Goal: Task Accomplishment & Management: Complete application form

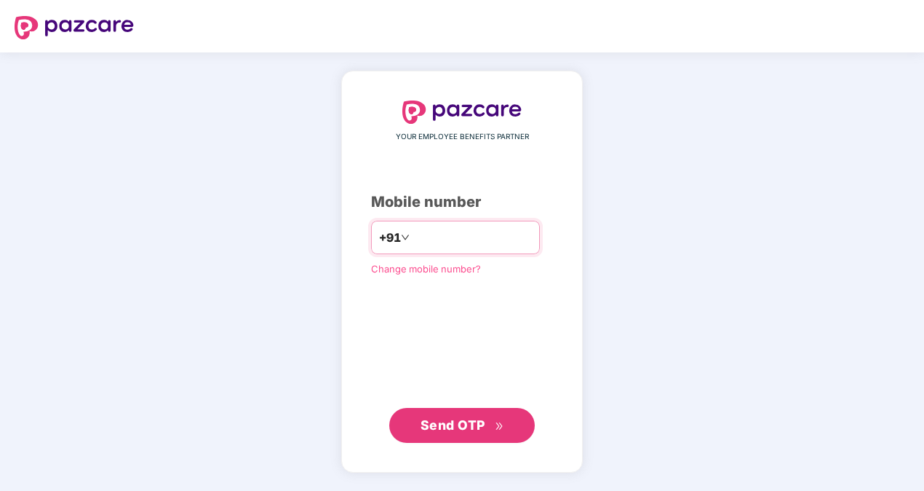
type input "**********"
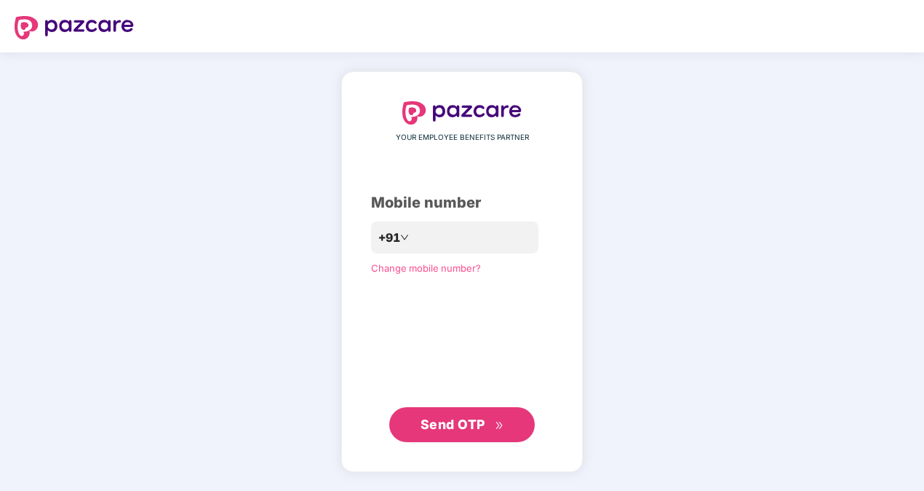
click at [471, 418] on span "Send OTP" at bounding box center [453, 423] width 65 height 15
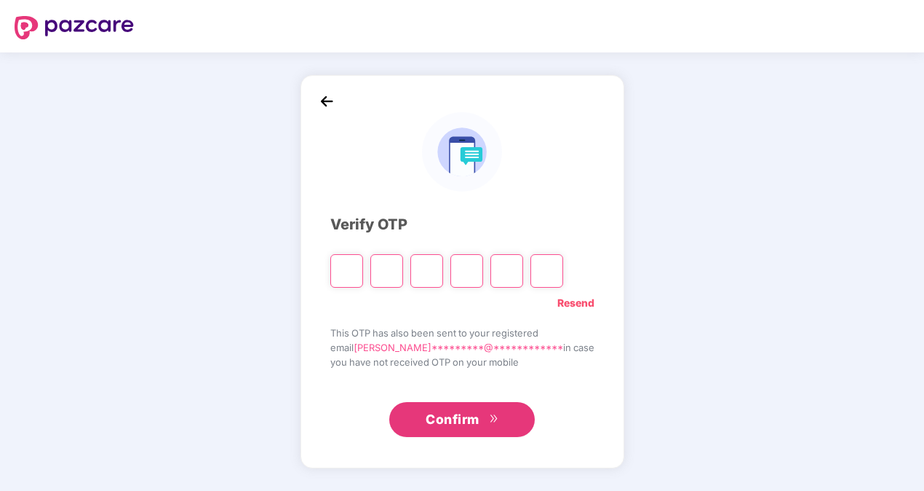
type input "*"
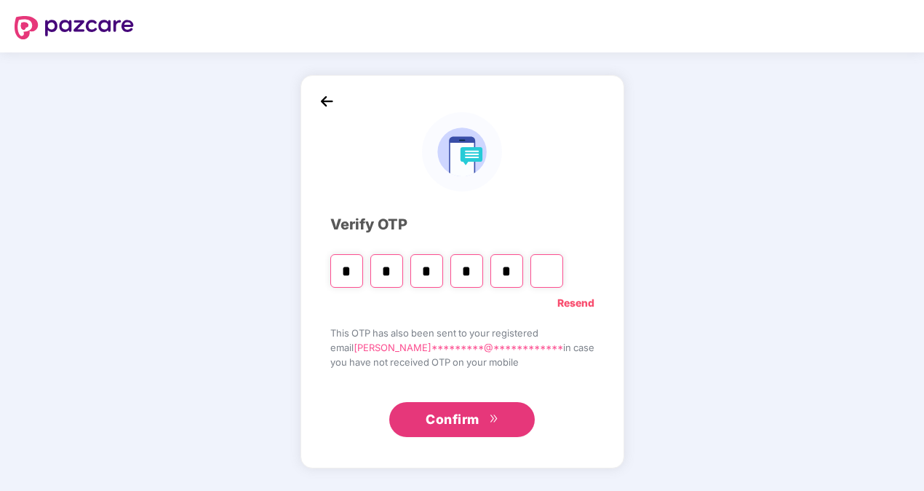
type input "*"
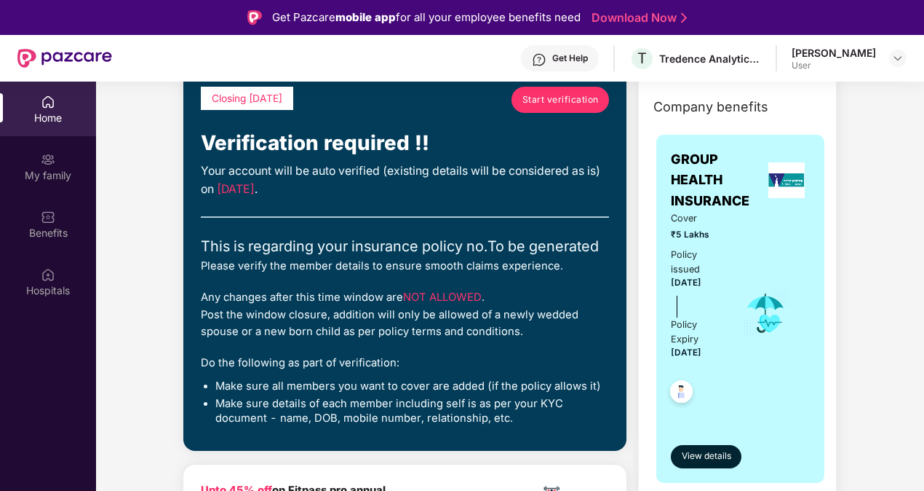
scroll to position [106, 0]
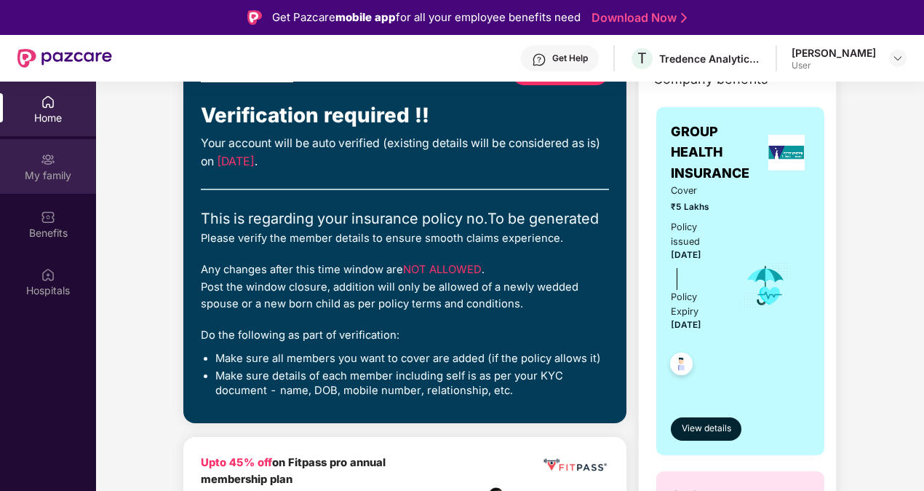
click at [67, 168] on div "My family" at bounding box center [48, 175] width 96 height 15
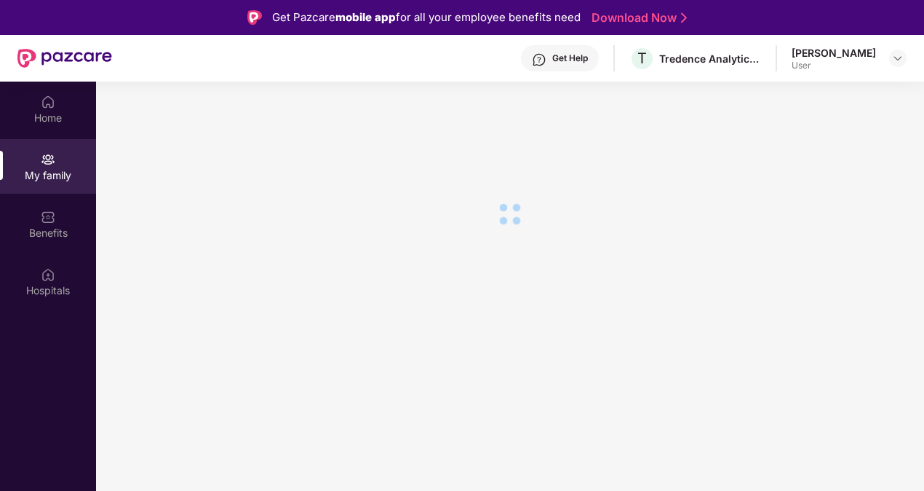
scroll to position [0, 0]
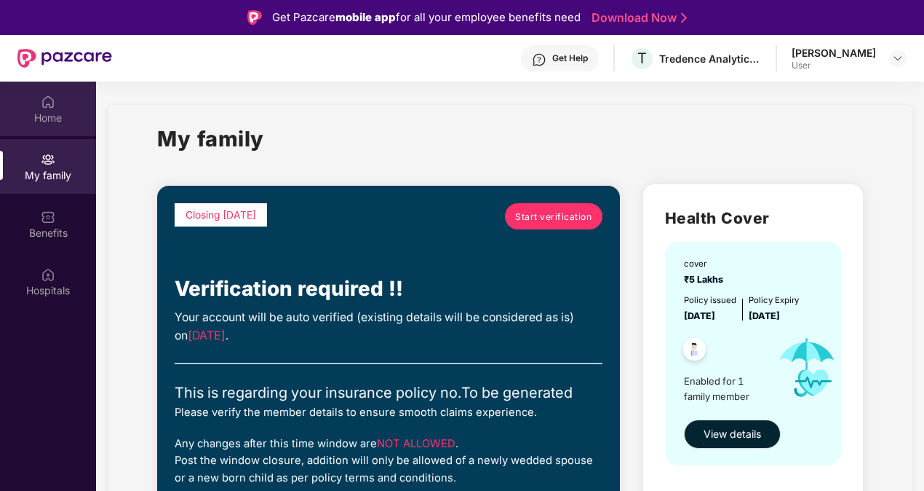
click at [39, 108] on div "Home" at bounding box center [48, 109] width 96 height 55
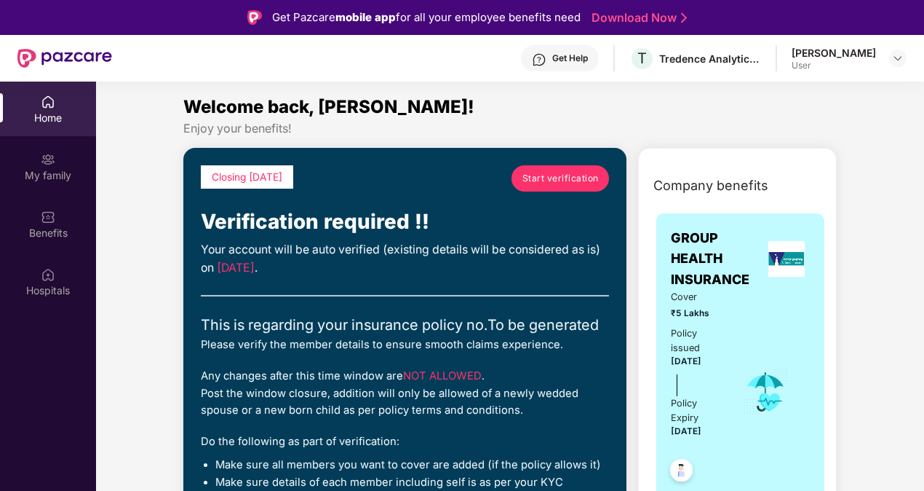
click at [563, 175] on span "Start verification" at bounding box center [561, 178] width 76 height 14
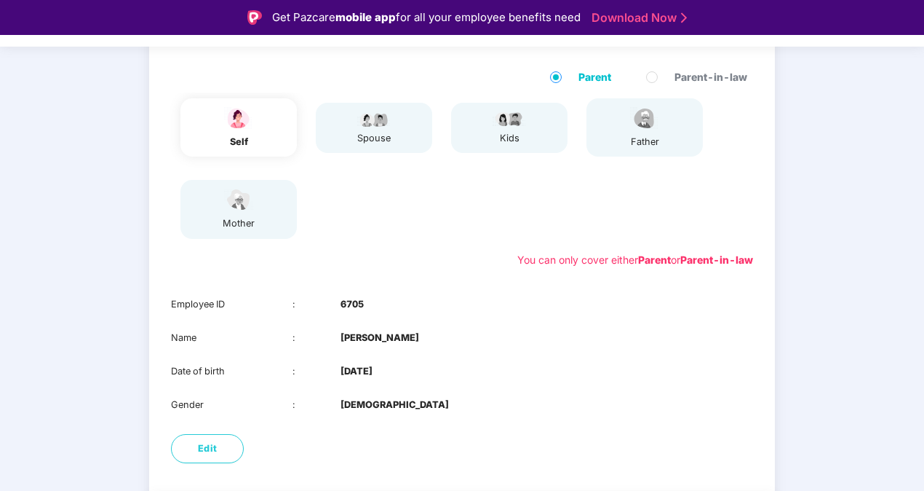
scroll to position [204, 0]
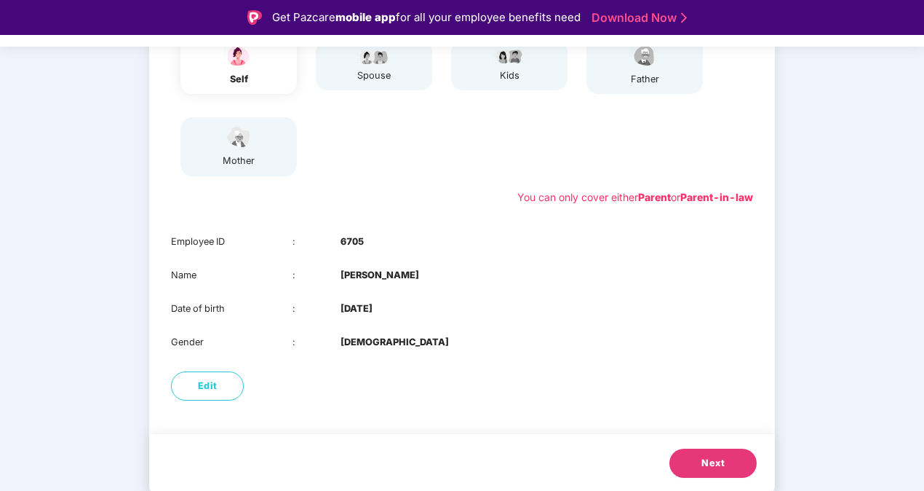
click at [710, 469] on span "Next" at bounding box center [713, 463] width 23 height 15
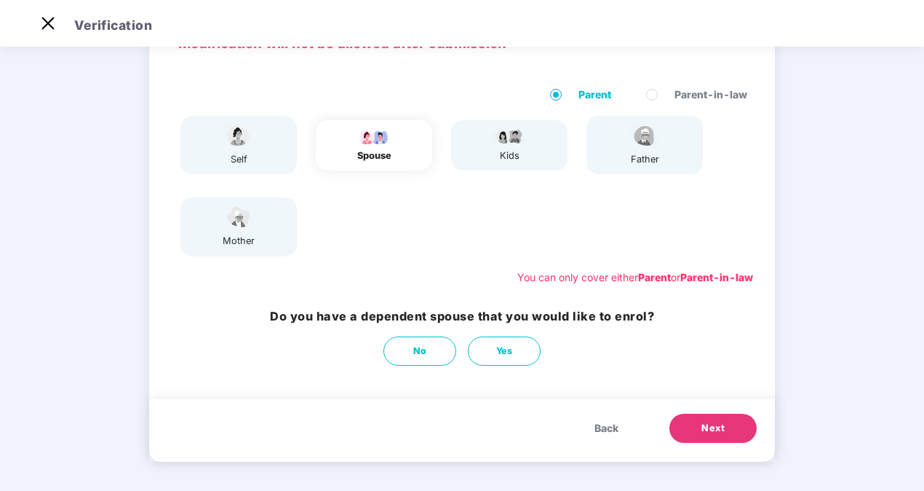
click at [709, 430] on span "Next" at bounding box center [713, 428] width 23 height 15
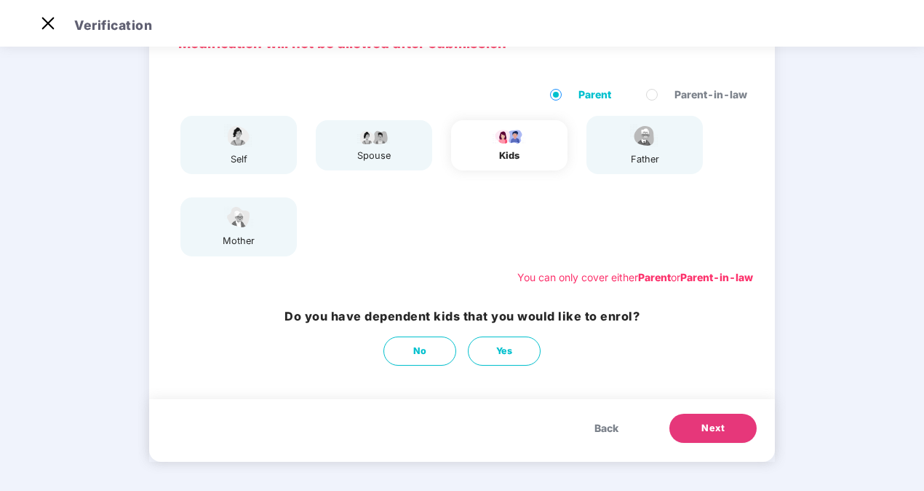
click at [709, 430] on span "Next" at bounding box center [713, 428] width 23 height 15
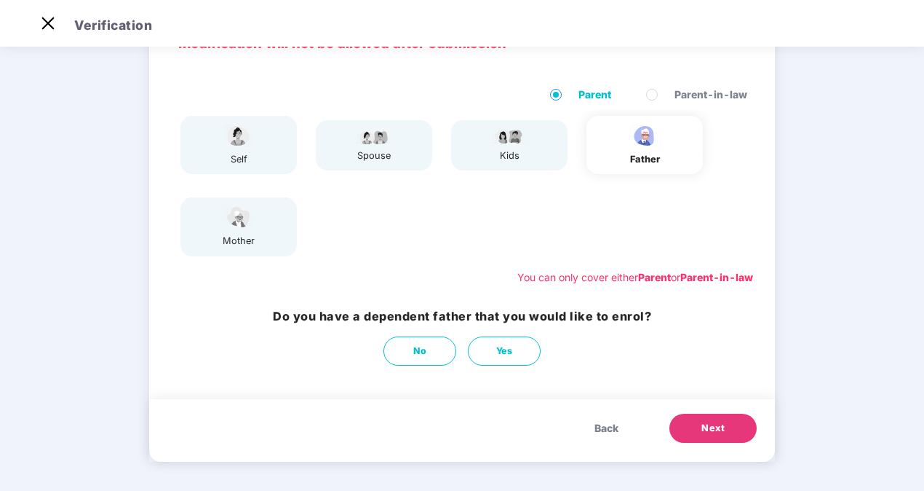
click at [708, 429] on span "Next" at bounding box center [713, 428] width 23 height 15
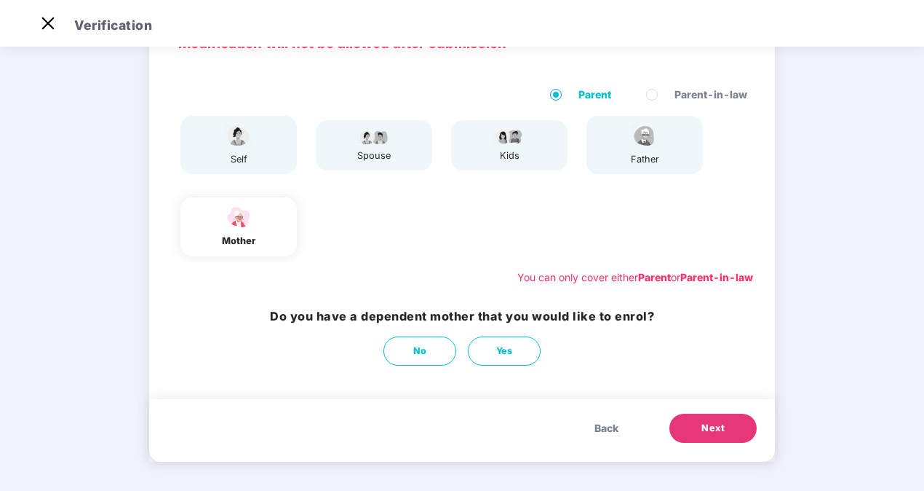
click at [595, 428] on span "Back" at bounding box center [607, 428] width 24 height 16
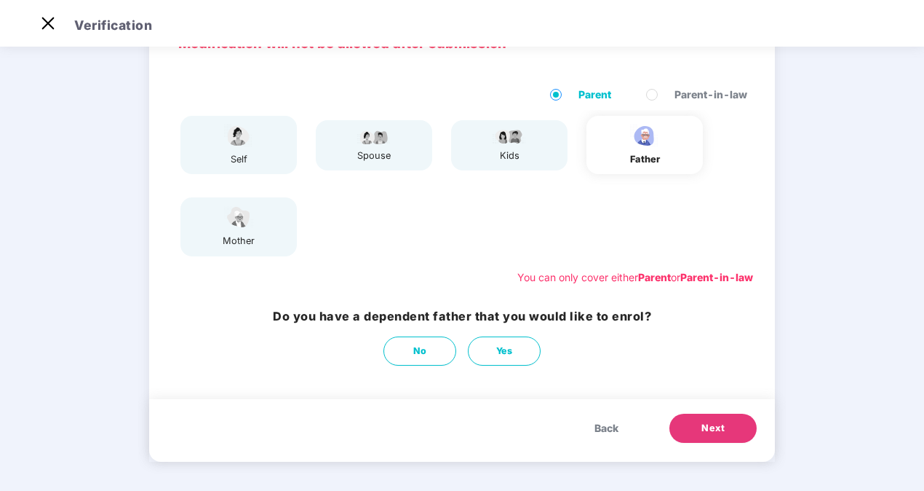
click at [595, 428] on span "Back" at bounding box center [607, 428] width 24 height 16
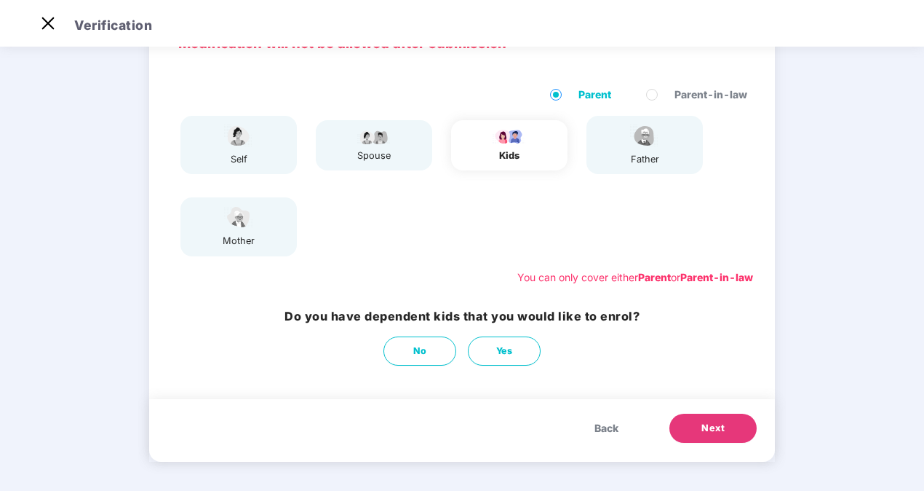
click at [595, 428] on span "Back" at bounding box center [607, 428] width 24 height 16
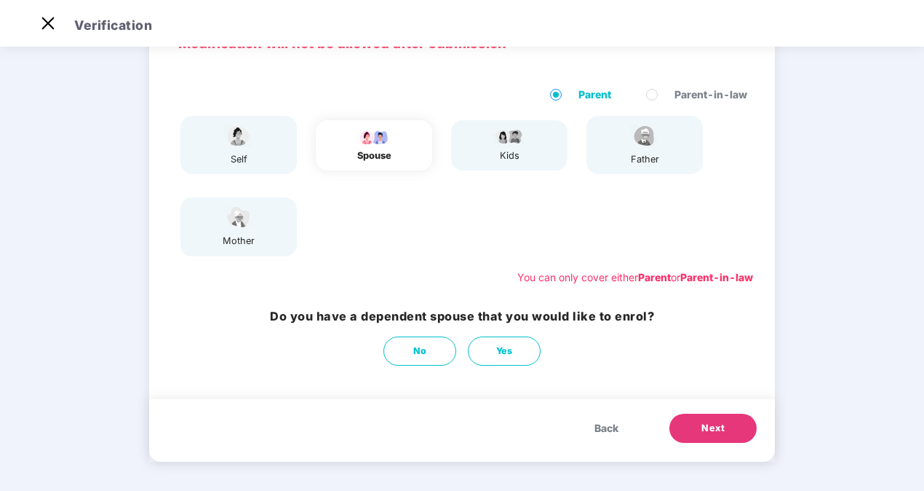
click at [595, 428] on span "Back" at bounding box center [607, 428] width 24 height 16
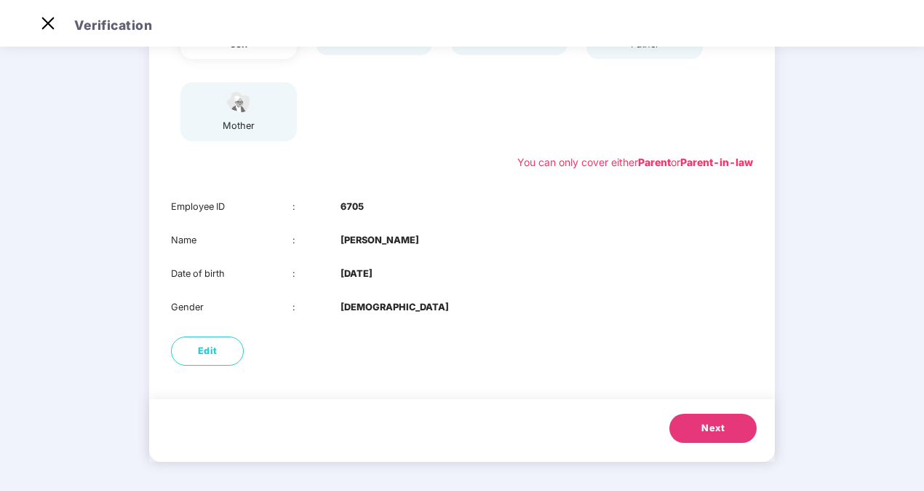
scroll to position [0, 0]
